Goal: Task Accomplishment & Management: Complete application form

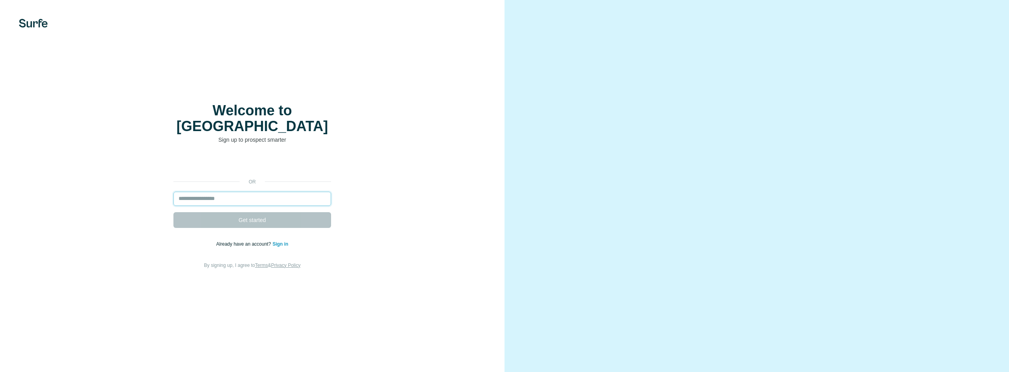
click at [212, 193] on input "email" at bounding box center [252, 199] width 158 height 14
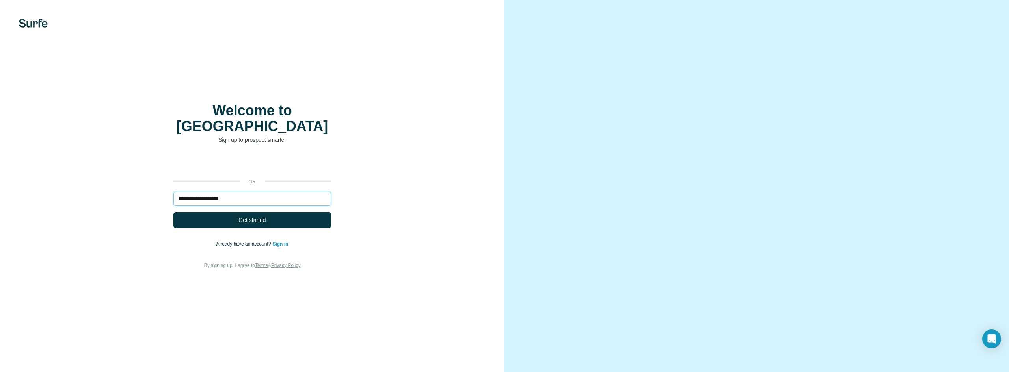
type input "**********"
click at [173, 212] on button "Get started" at bounding box center [252, 220] width 158 height 16
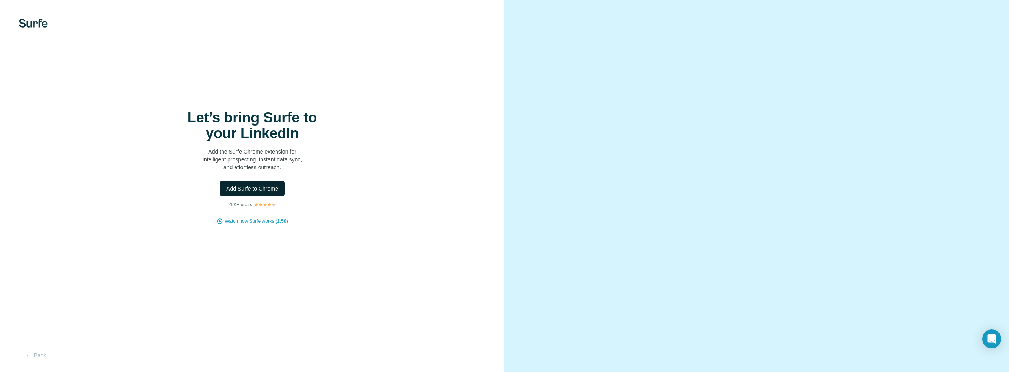
click at [268, 190] on span "Add Surfe to Chrome" at bounding box center [252, 189] width 52 height 8
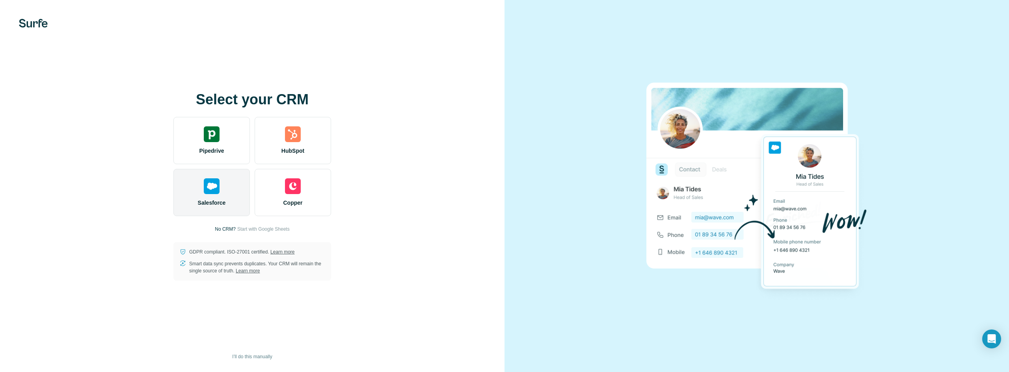
click at [220, 196] on div "Salesforce" at bounding box center [211, 192] width 76 height 47
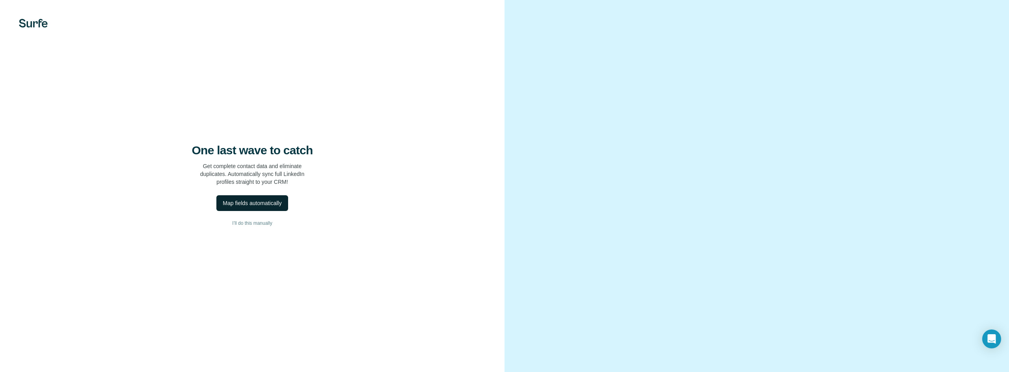
click at [264, 202] on div "Map fields automatically" at bounding box center [252, 203] width 59 height 8
